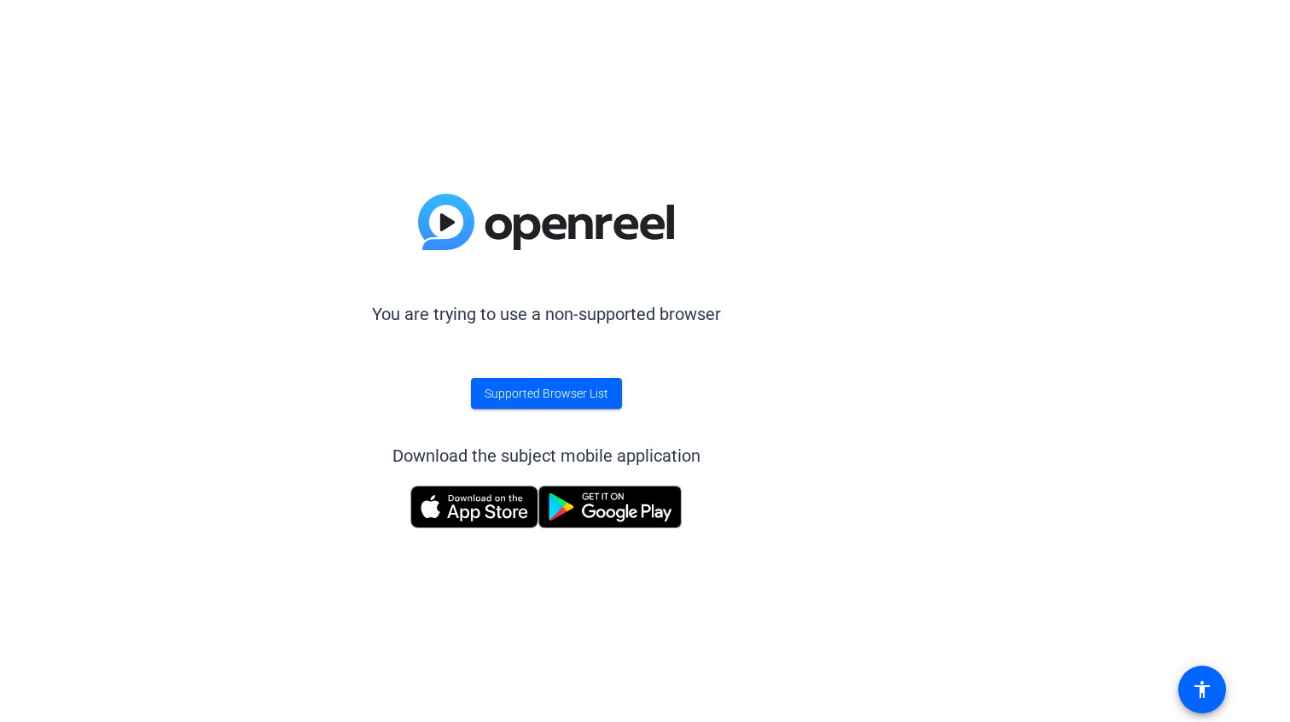
click at [507, 499] on img at bounding box center [474, 506] width 128 height 43
click at [580, 388] on span "Supported Browser List" at bounding box center [546, 394] width 124 height 18
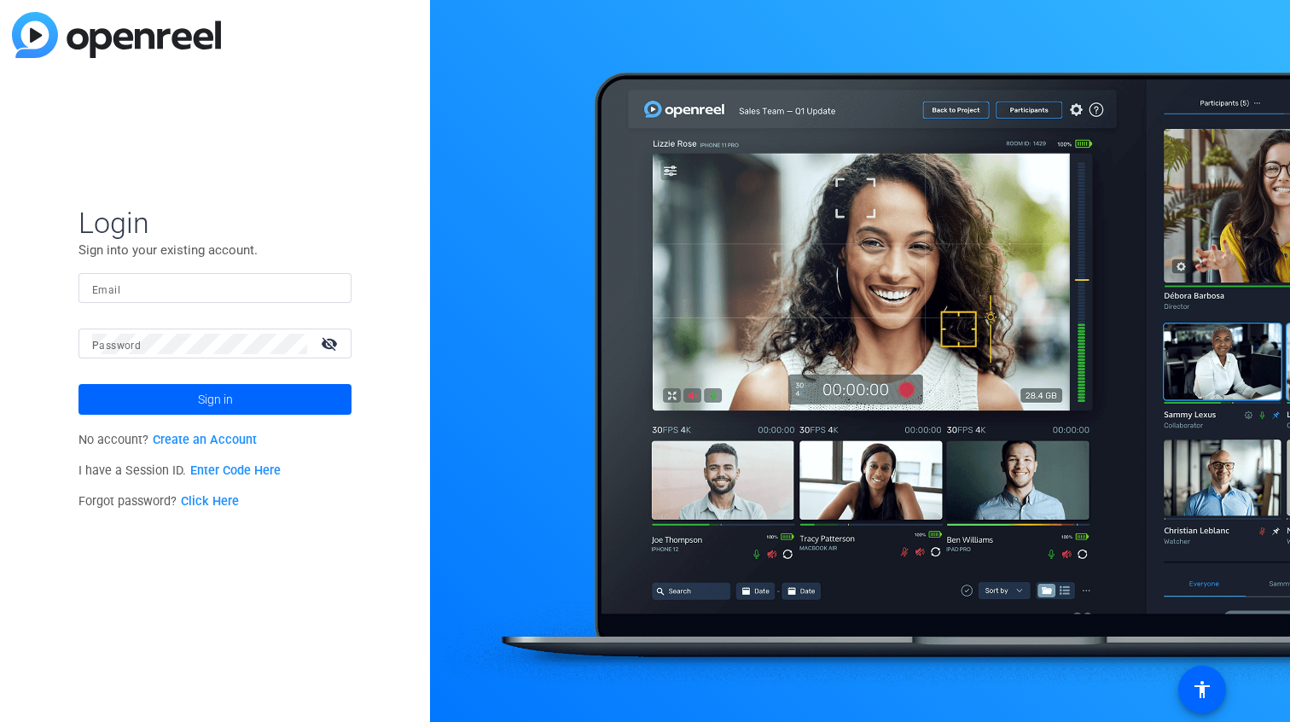
click at [255, 467] on link "Enter Code Here" at bounding box center [235, 470] width 90 height 14
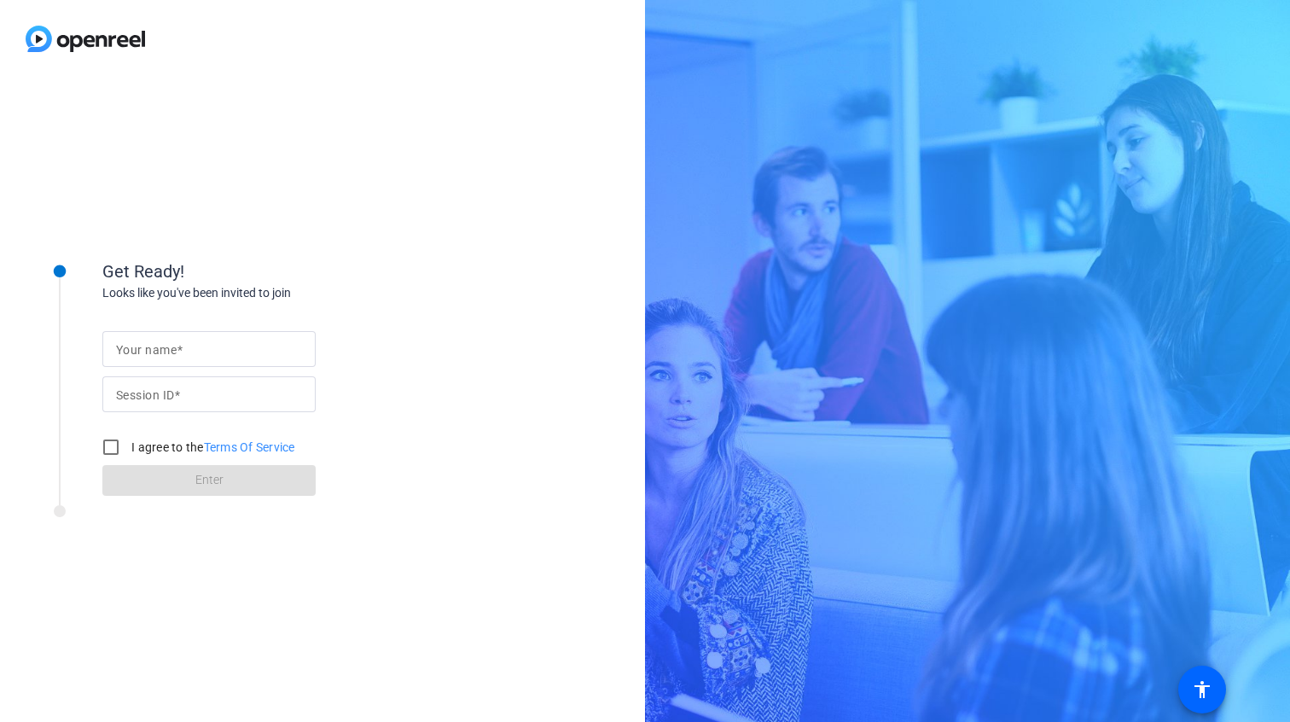
click at [177, 357] on input "Your name" at bounding box center [209, 349] width 186 height 20
type input "Bkoffman"
click at [166, 395] on mat-label "Session ID" at bounding box center [145, 395] width 58 height 14
click at [166, 395] on input "Session ID" at bounding box center [209, 394] width 186 height 20
paste input "MjwQ"
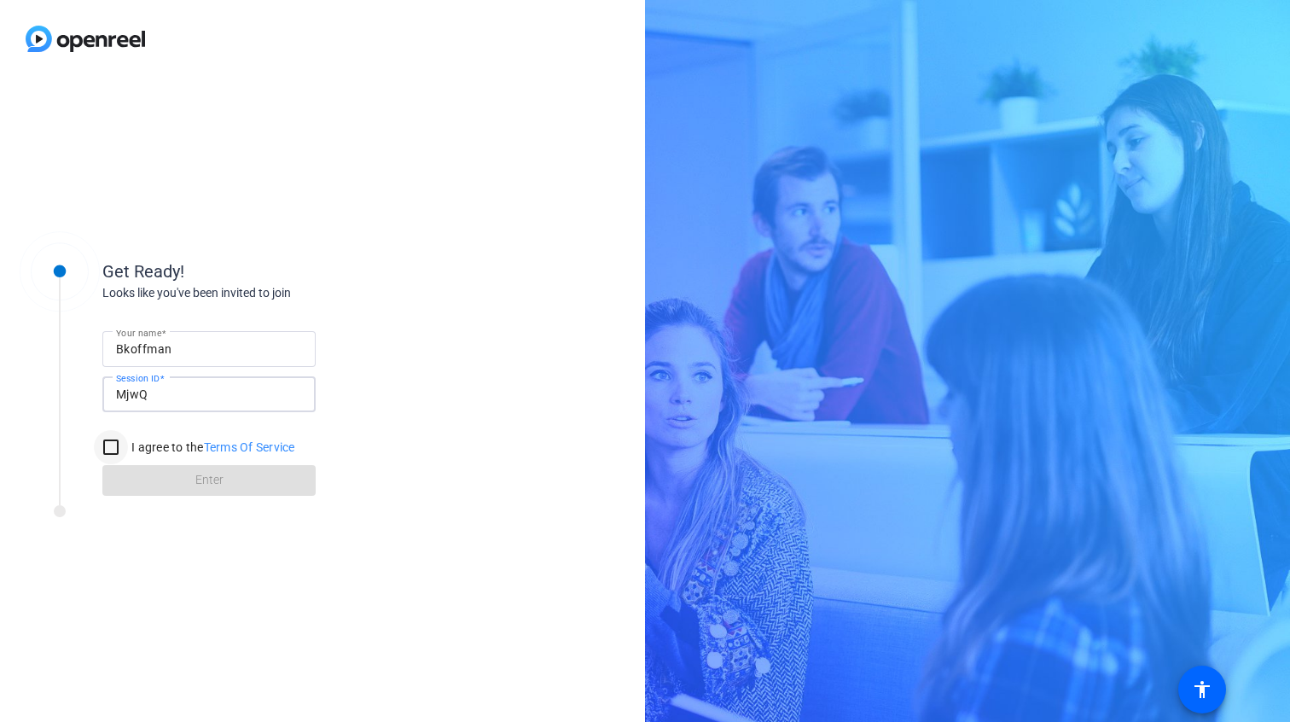
type input "MjwQ"
click at [112, 443] on input "I agree to the Terms Of Service" at bounding box center [111, 447] width 34 height 34
checkbox input "true"
click at [209, 481] on span "Enter" at bounding box center [209, 480] width 28 height 18
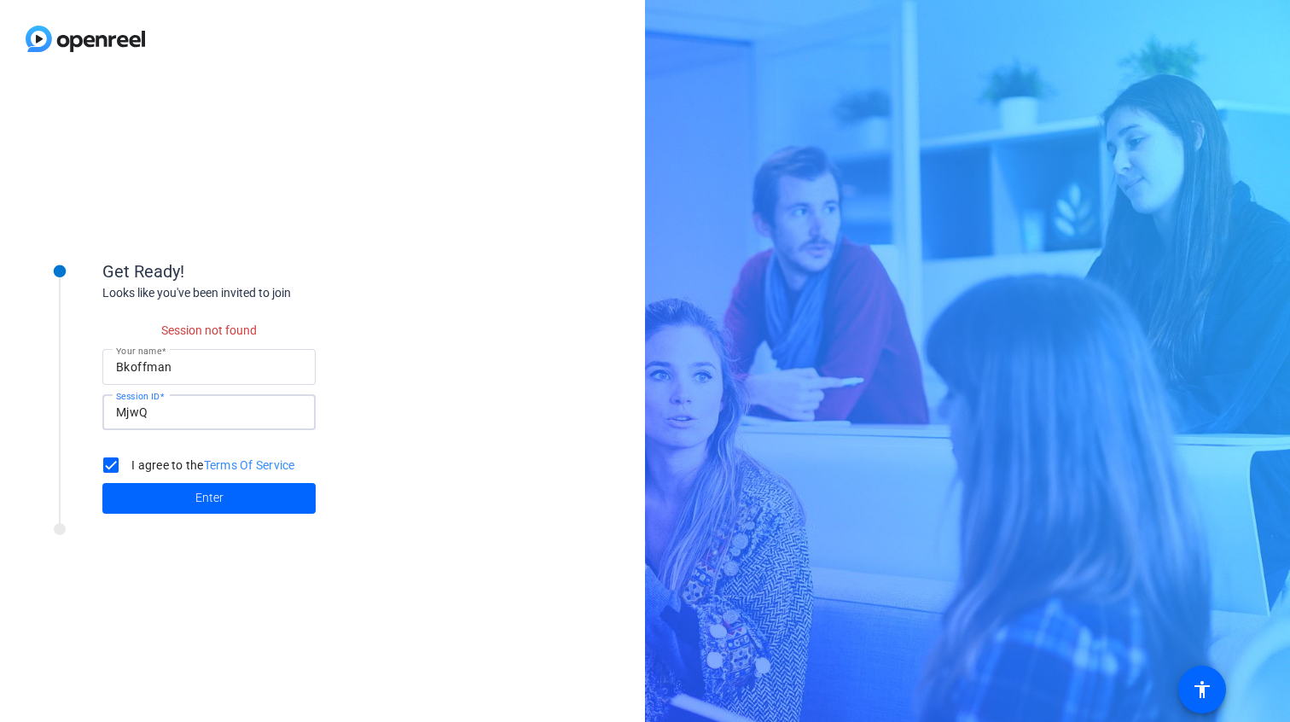
drag, startPoint x: 174, startPoint y: 414, endPoint x: 92, endPoint y: 409, distance: 82.0
click at [92, 409] on div "Get Ready! Looks like you've been invited to join Session not found Your name B…" at bounding box center [230, 376] width 426 height 294
type input "MjwQ"
click at [183, 381] on div "Bkoffman" at bounding box center [209, 367] width 186 height 36
drag, startPoint x: 181, startPoint y: 371, endPoint x: 87, endPoint y: 360, distance: 94.5
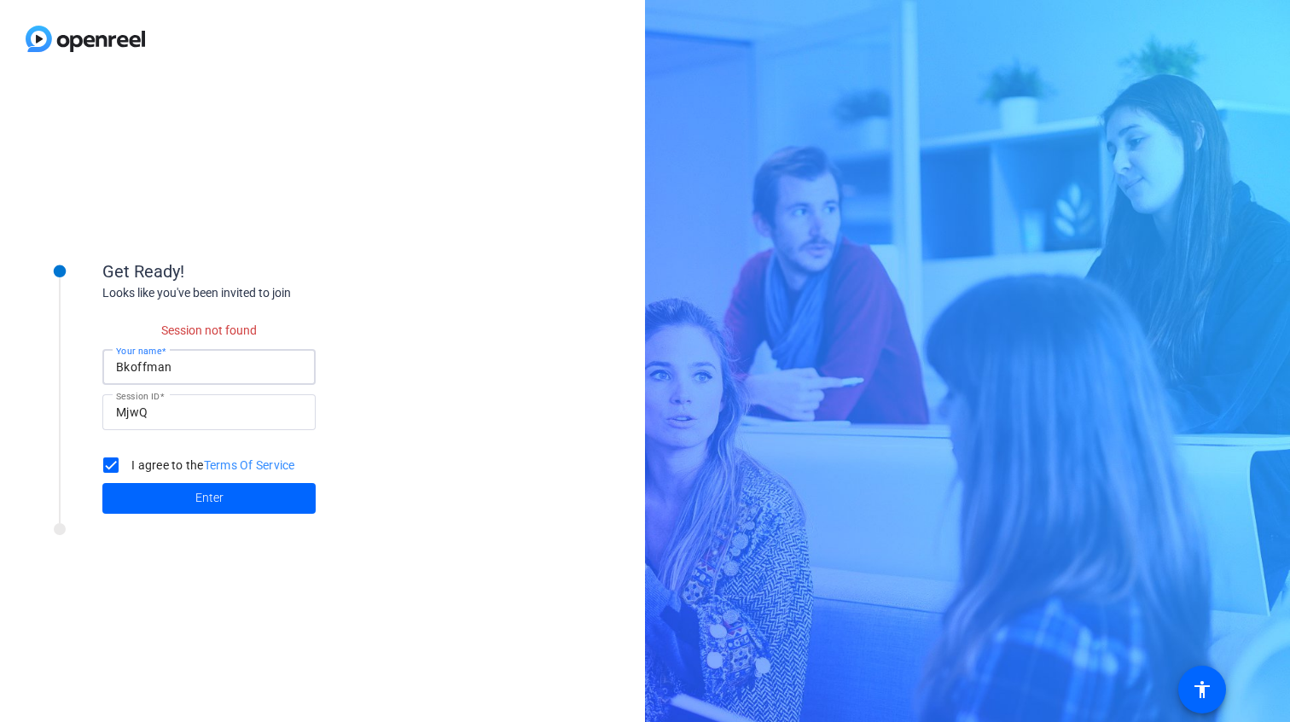
click at [87, 360] on div "Get Ready! Looks like you've been invited to join Session not found Your name B…" at bounding box center [230, 376] width 426 height 294
type input "Brian Koffman"
click at [196, 496] on span "Enter" at bounding box center [209, 498] width 28 height 18
click at [298, 499] on span at bounding box center [208, 498] width 213 height 41
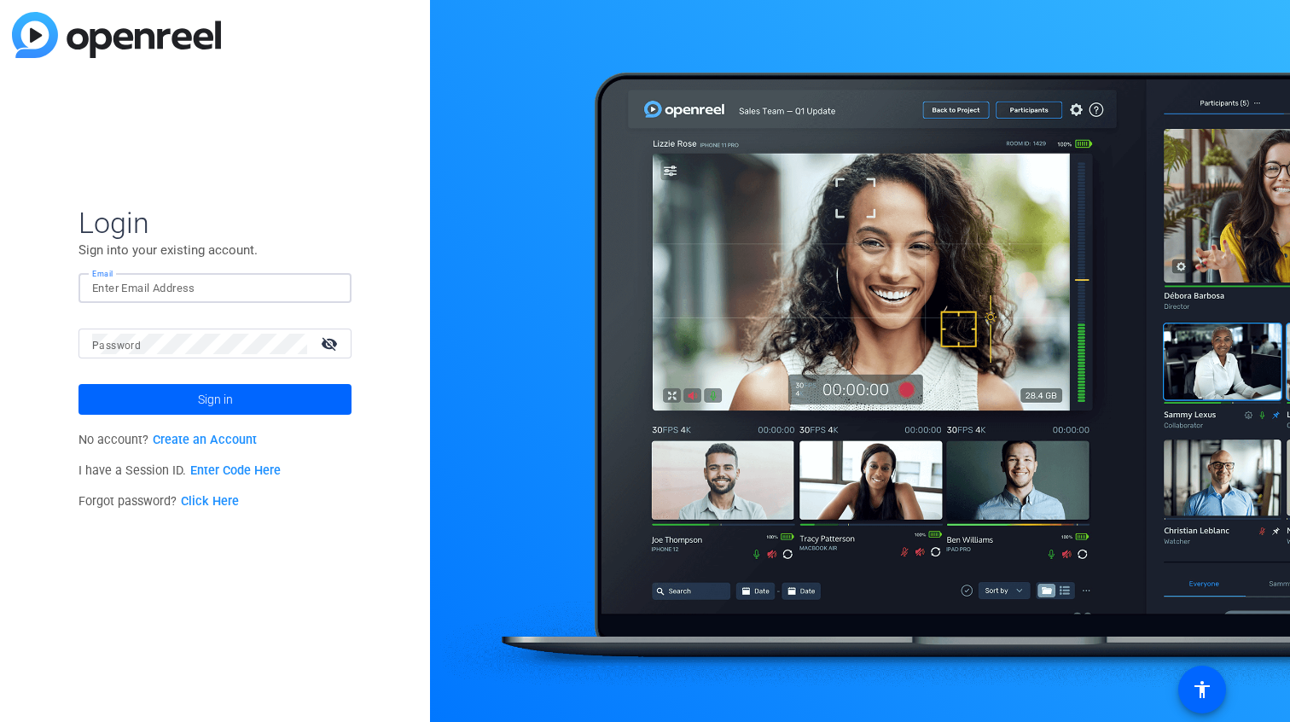
click at [175, 281] on input "Email" at bounding box center [215, 288] width 246 height 20
click at [204, 438] on link "Create an Account" at bounding box center [205, 439] width 104 height 14
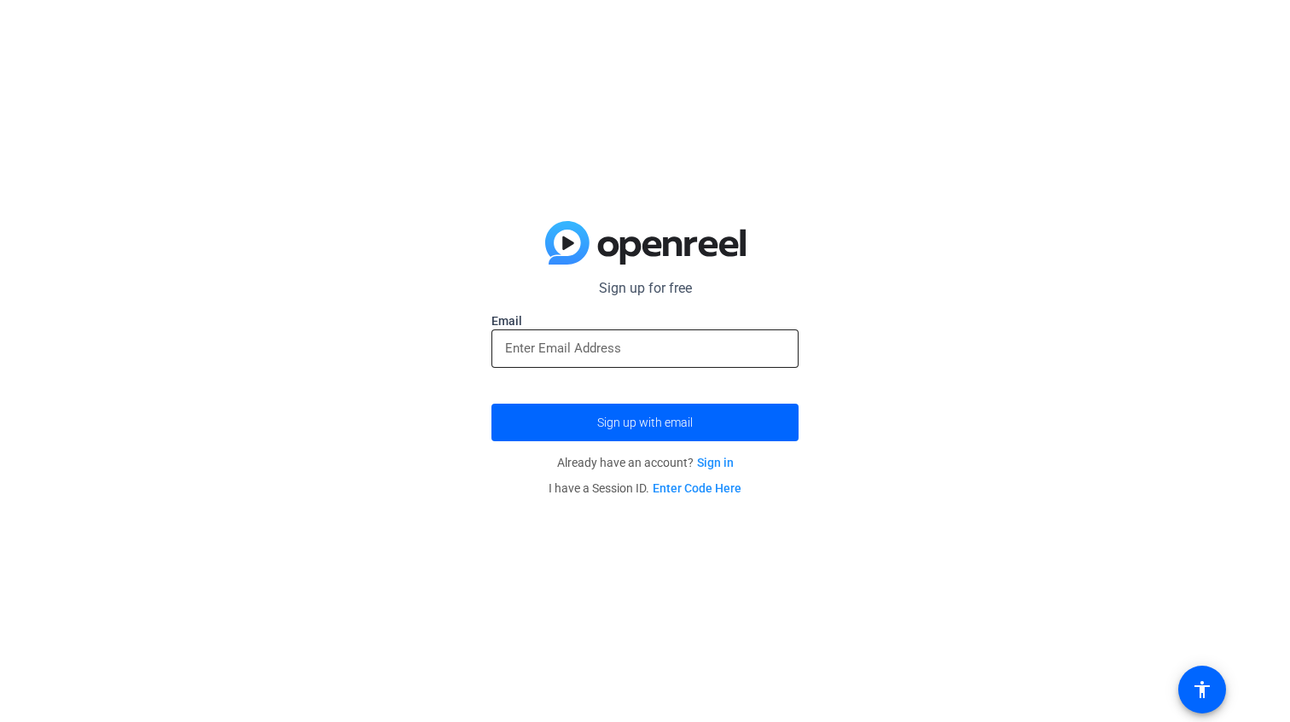
click at [530, 341] on input "email" at bounding box center [645, 348] width 280 height 20
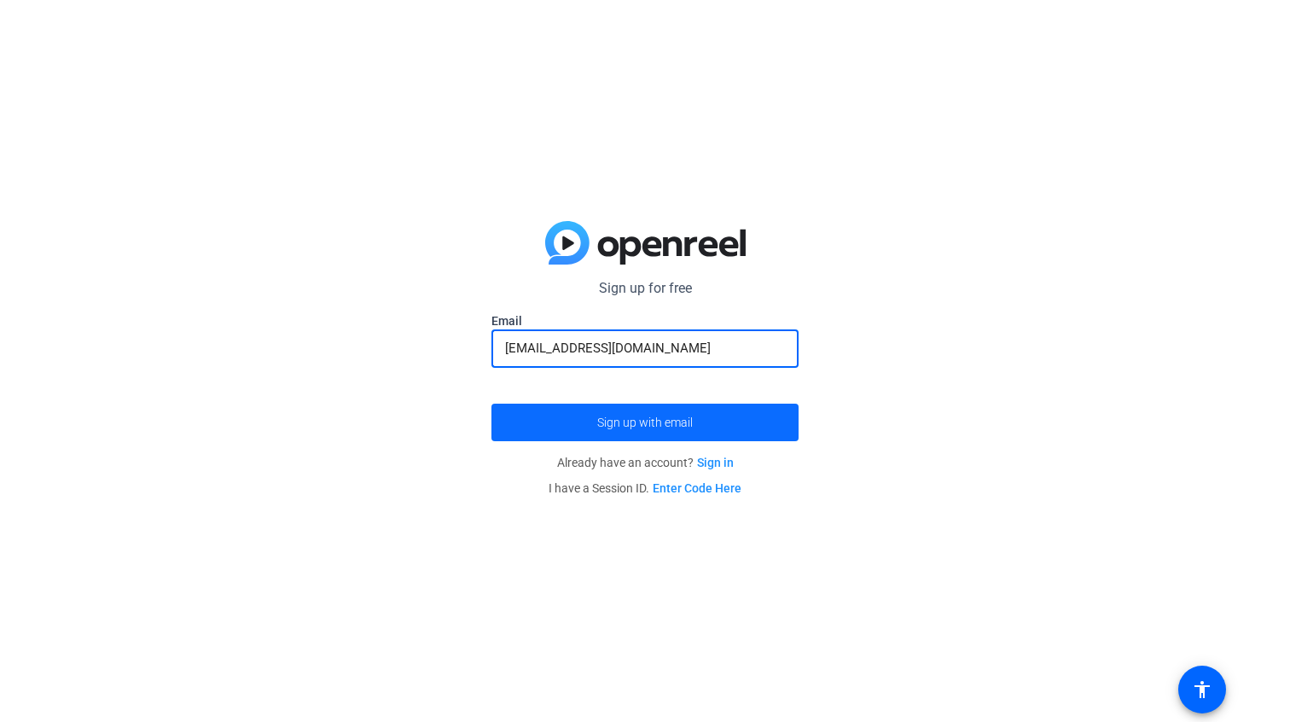
type input "[EMAIL_ADDRESS][DOMAIN_NAME]"
click at [619, 422] on span "Sign up with email" at bounding box center [645, 422] width 96 height 0
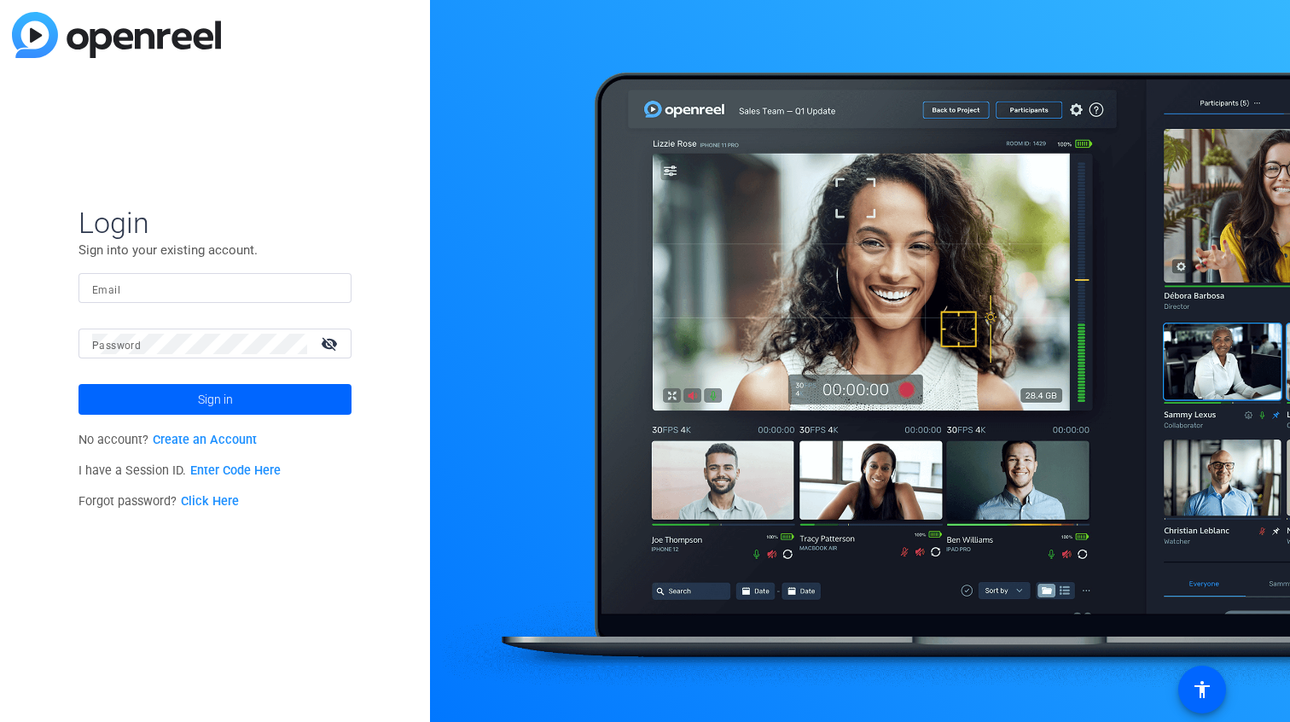
click at [101, 290] on mat-label "Email" at bounding box center [106, 290] width 28 height 12
click at [101, 290] on input "Email" at bounding box center [215, 288] width 246 height 20
type input "[EMAIL_ADDRESS][DOMAIN_NAME]"
click at [328, 343] on mat-icon "visibility_off" at bounding box center [330, 343] width 41 height 25
click at [127, 331] on div "Password visibility" at bounding box center [221, 343] width 259 height 30
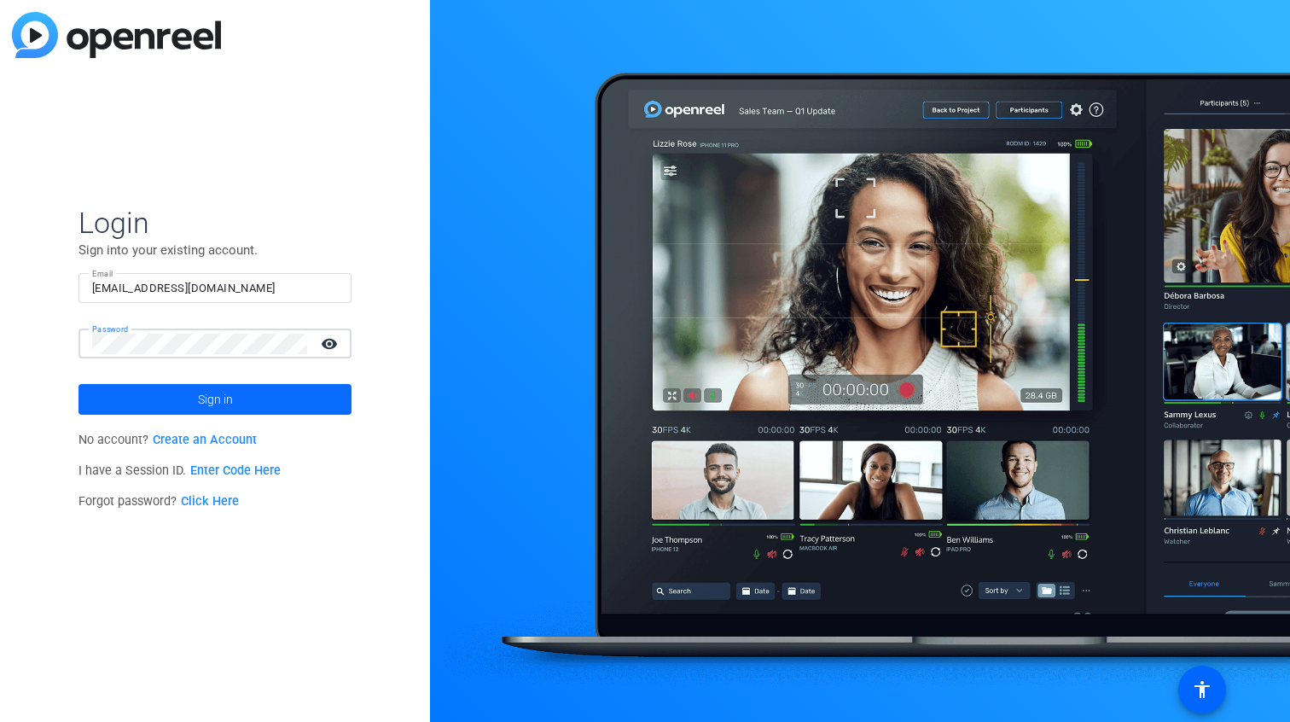
click at [211, 398] on span "Sign in" at bounding box center [215, 399] width 35 height 43
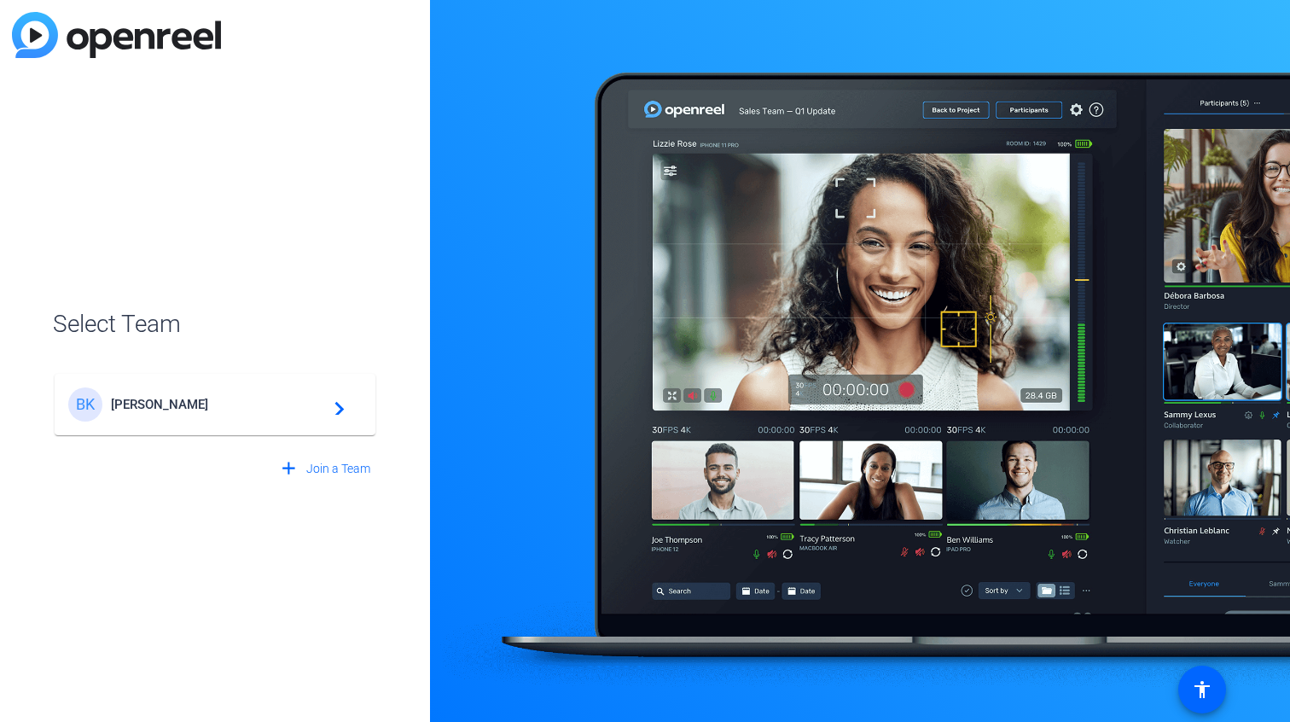
click at [340, 404] on mat-icon "navigate_next" at bounding box center [334, 404] width 20 height 20
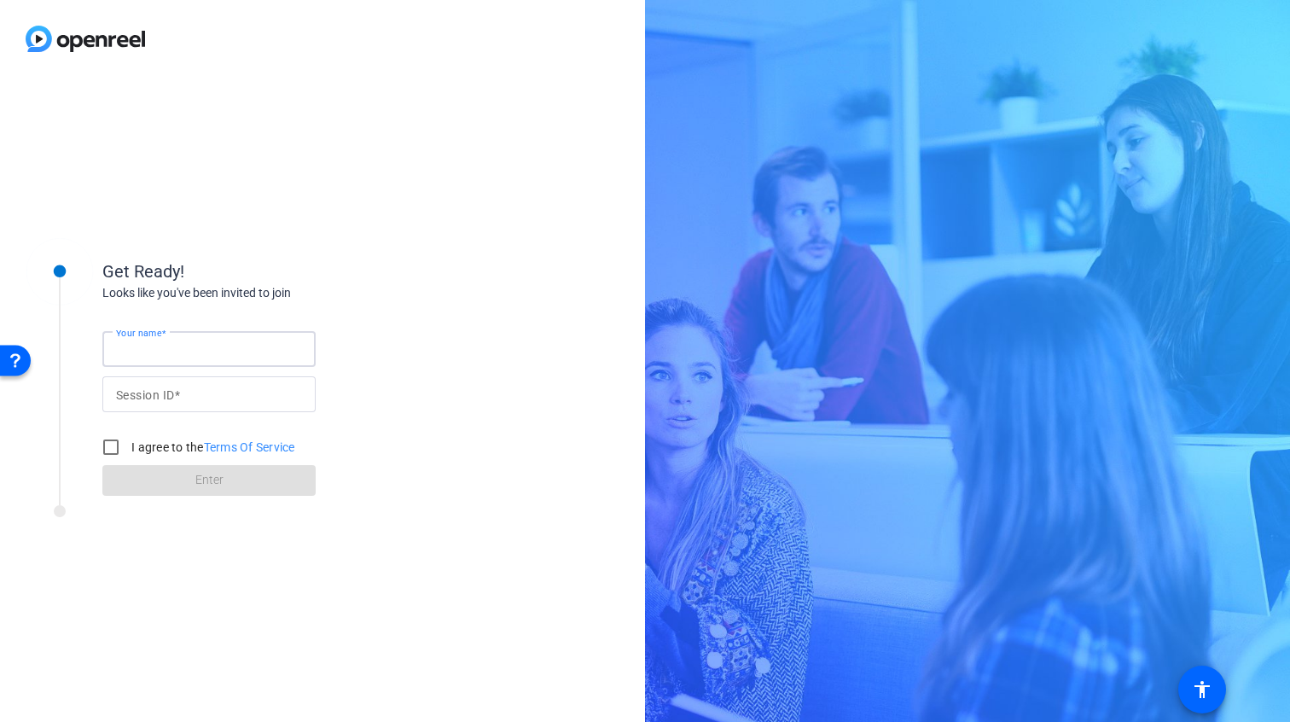
click at [242, 345] on input "Your name" at bounding box center [209, 349] width 186 height 20
type input "Bkoffman@Cllsociety.org"
click at [200, 390] on input "Session ID" at bounding box center [209, 394] width 186 height 20
type input "MjwQ"
click at [115, 449] on input "I agree to the Terms Of Service" at bounding box center [111, 447] width 34 height 34
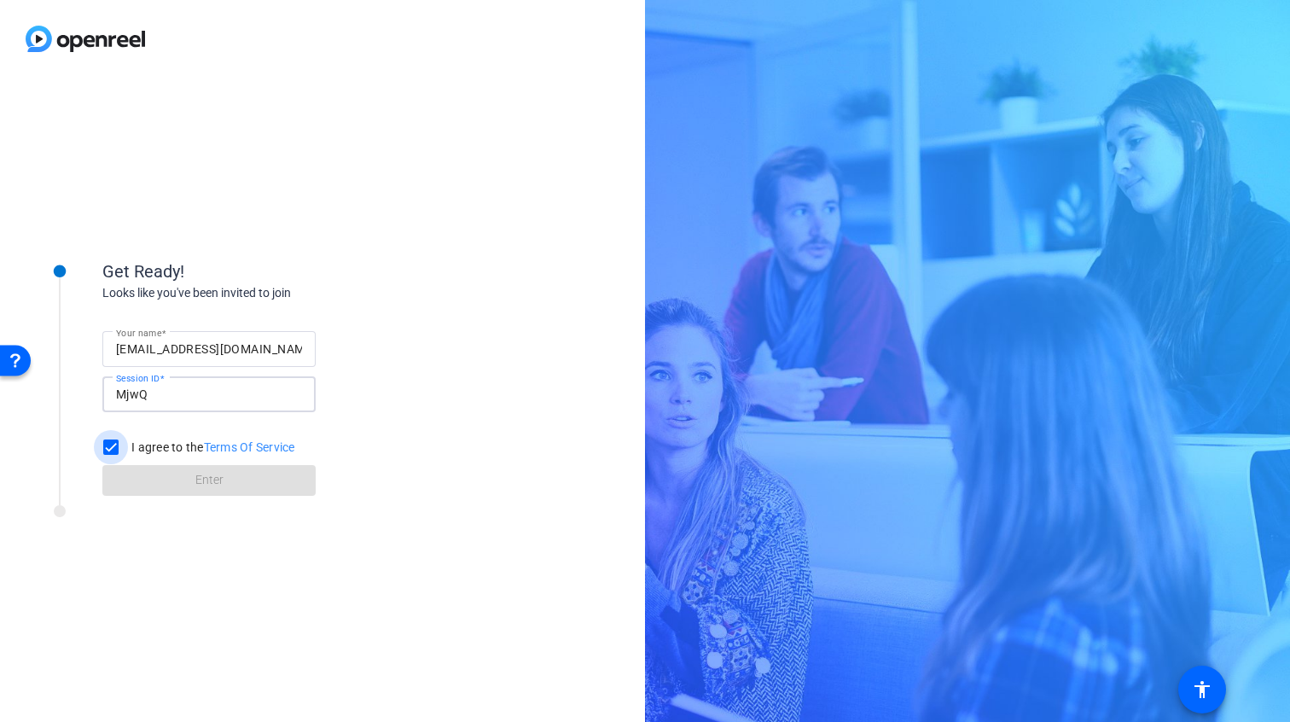
checkbox input "true"
click at [172, 472] on span at bounding box center [208, 480] width 213 height 41
